Goal: Task Accomplishment & Management: Use online tool/utility

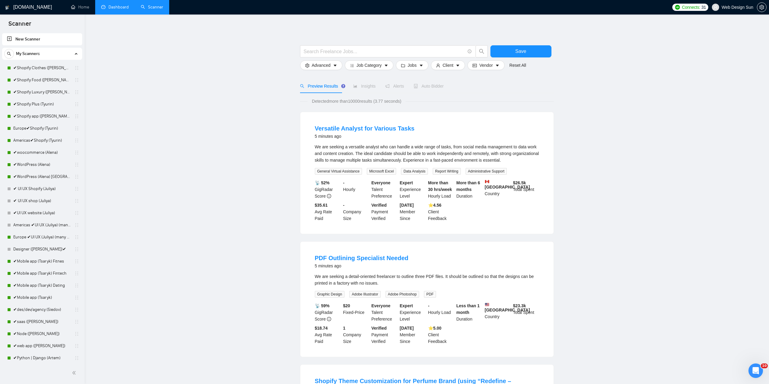
click at [118, 8] on link "Dashboard" at bounding box center [114, 7] width 27 height 5
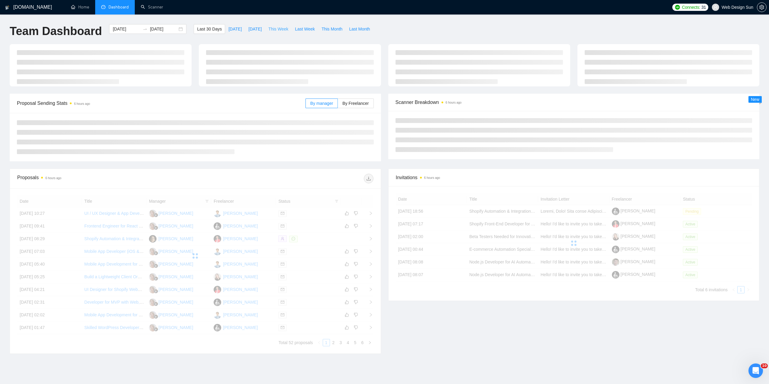
click at [272, 29] on span "This Week" at bounding box center [278, 29] width 20 height 7
type input "[DATE]"
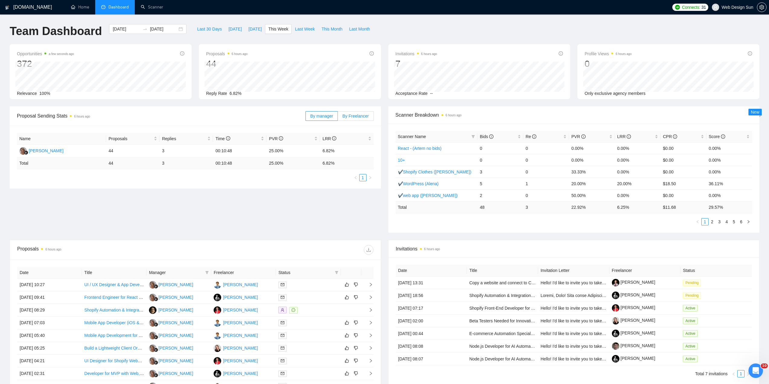
click at [354, 114] on span "By Freelancer" at bounding box center [355, 116] width 26 height 5
click at [338, 118] on input "By Freelancer" at bounding box center [338, 118] width 0 height 0
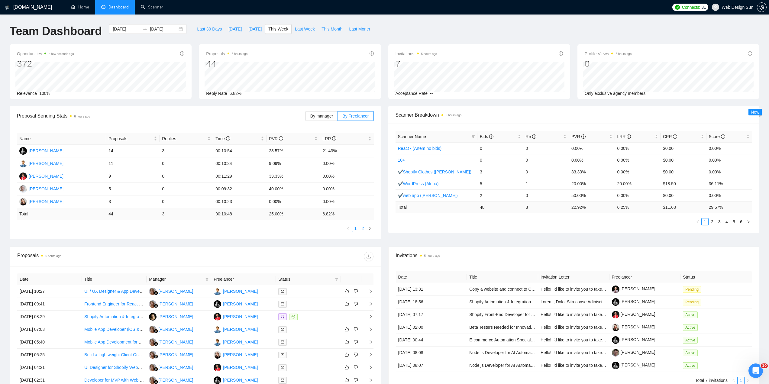
click at [365, 230] on link "2" at bounding box center [363, 228] width 7 height 7
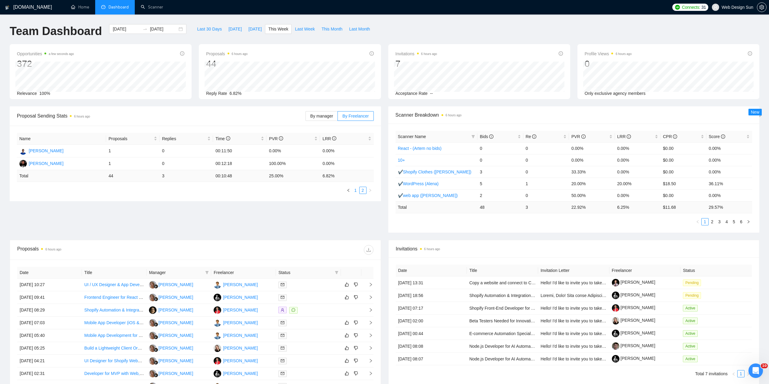
click at [354, 192] on link "1" at bounding box center [355, 190] width 7 height 7
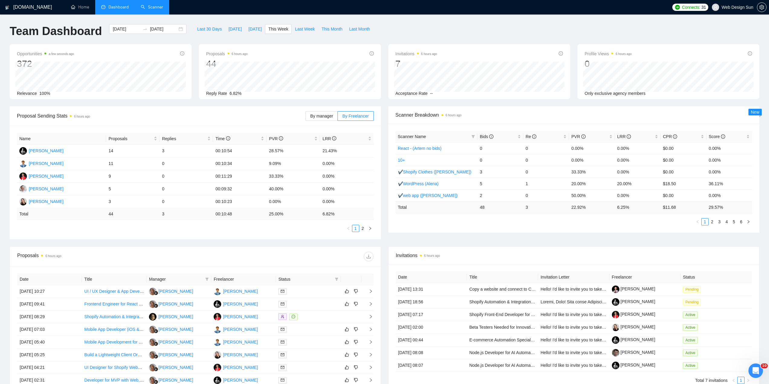
click at [147, 7] on link "Scanner" at bounding box center [152, 7] width 22 height 5
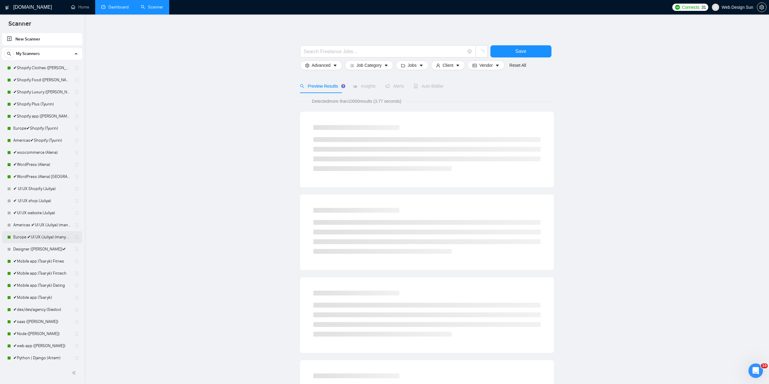
click at [53, 238] on link "Europe ✔UI UX (Juliya) (many posts)" at bounding box center [41, 237] width 57 height 12
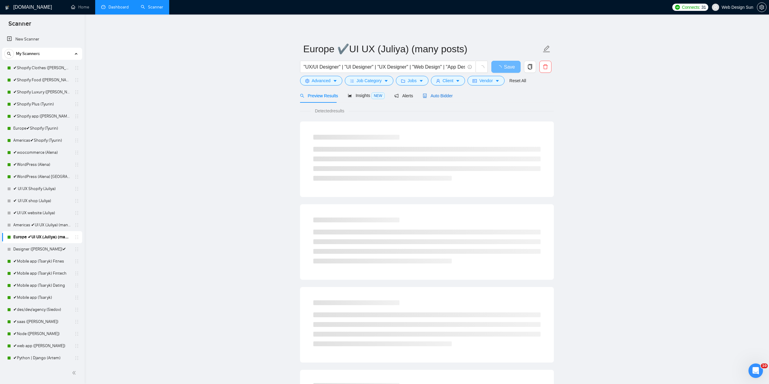
click at [431, 98] on div "Auto Bidder" at bounding box center [438, 95] width 30 height 7
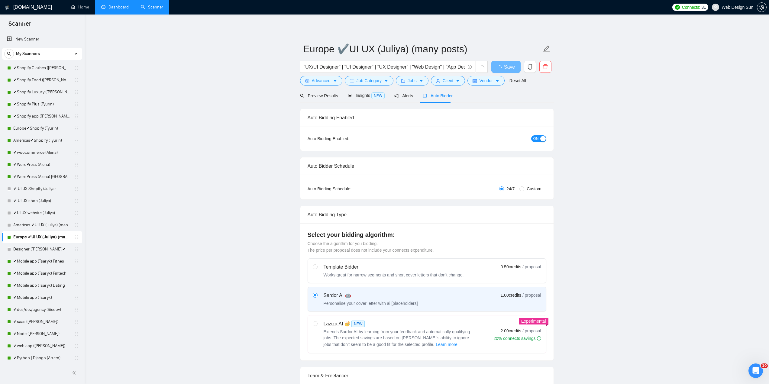
radio input "false"
radio input "true"
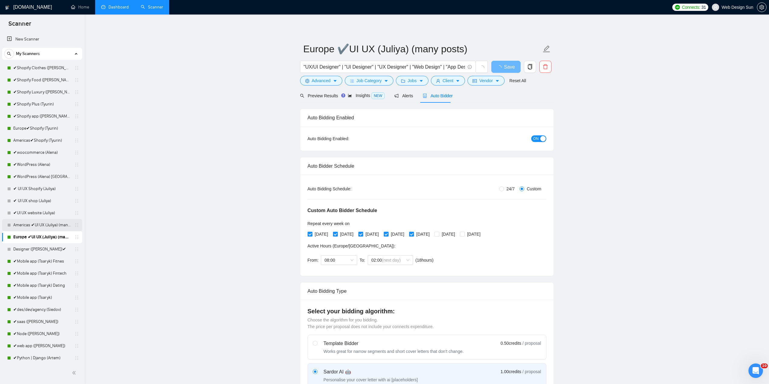
drag, startPoint x: 43, startPoint y: 226, endPoint x: 56, endPoint y: 224, distance: 12.8
click at [44, 225] on link "Americas ✔UI UX (Juliya) (many posts)" at bounding box center [41, 225] width 57 height 12
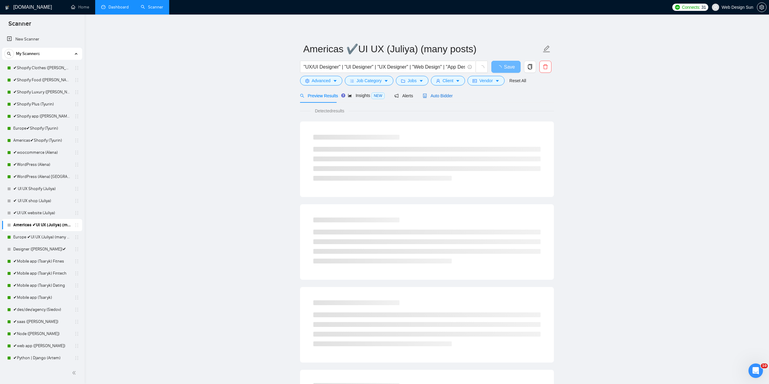
click at [436, 93] on span "Auto Bidder" at bounding box center [438, 95] width 30 height 5
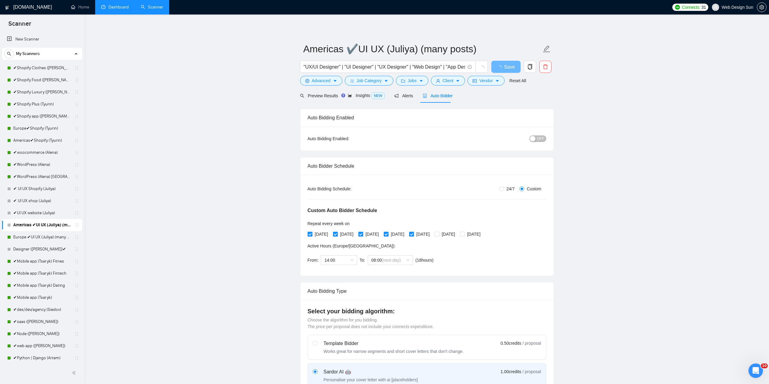
click at [534, 140] on div "button" at bounding box center [532, 138] width 5 height 5
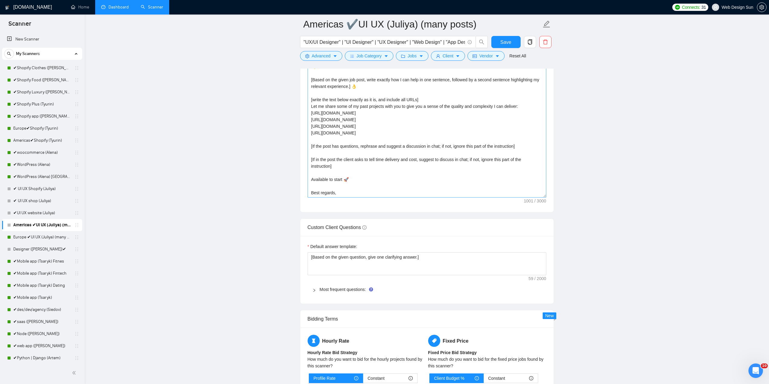
scroll to position [13, 0]
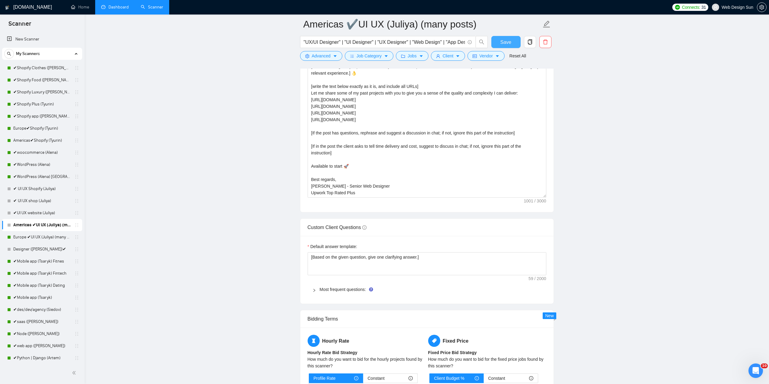
click at [502, 44] on span "Save" at bounding box center [505, 42] width 11 height 8
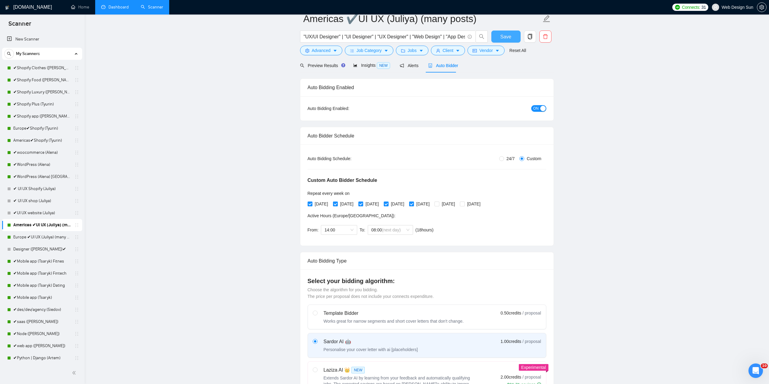
scroll to position [0, 0]
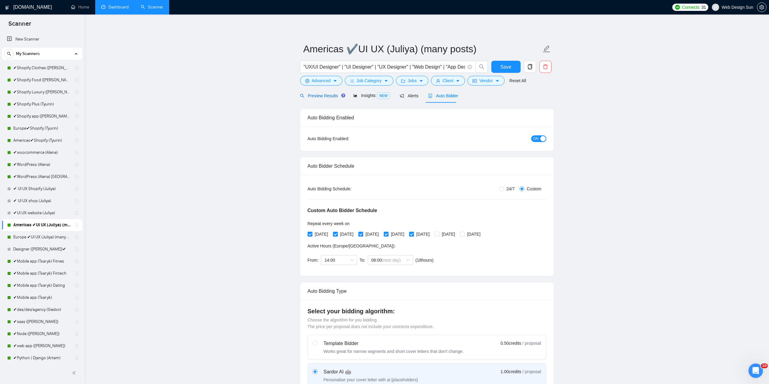
drag, startPoint x: 314, startPoint y: 93, endPoint x: 312, endPoint y: 98, distance: 5.7
click at [314, 93] on span "Preview Results" at bounding box center [322, 95] width 44 height 5
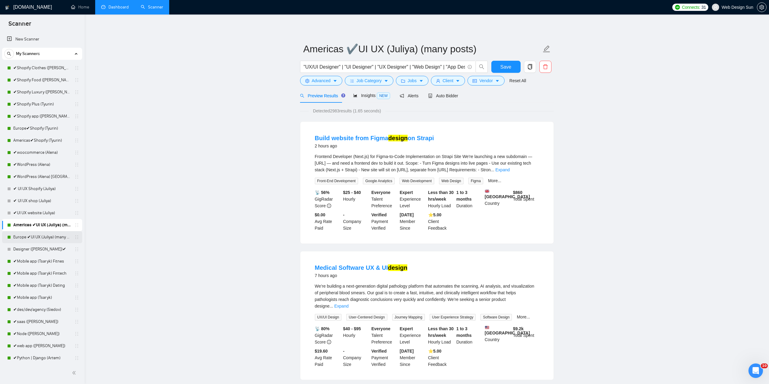
click at [37, 237] on link "Europe ✔UI UX (Juliya) (many posts)" at bounding box center [41, 237] width 57 height 12
click at [440, 95] on span "Auto Bidder" at bounding box center [443, 95] width 30 height 5
